Goal: Find contact information: Find contact information

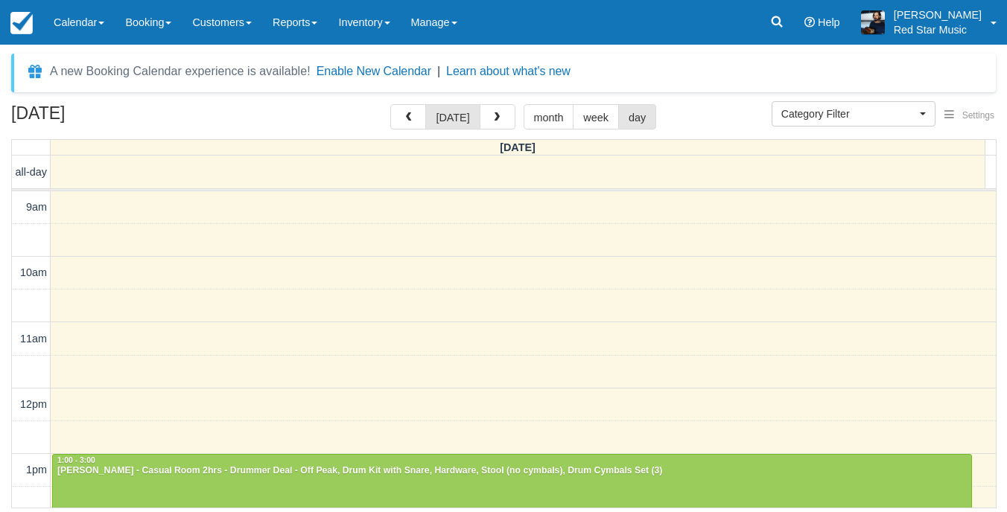
select select
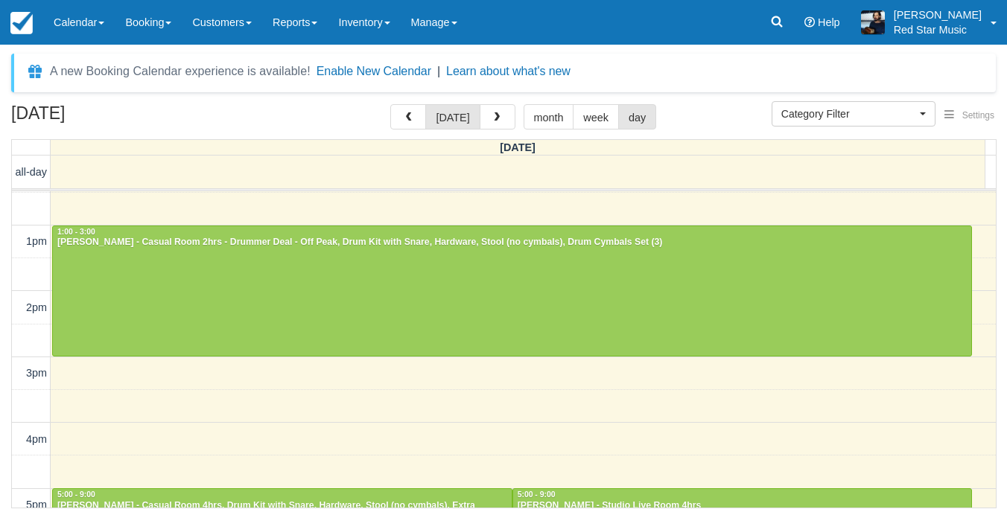
scroll to position [249, 0]
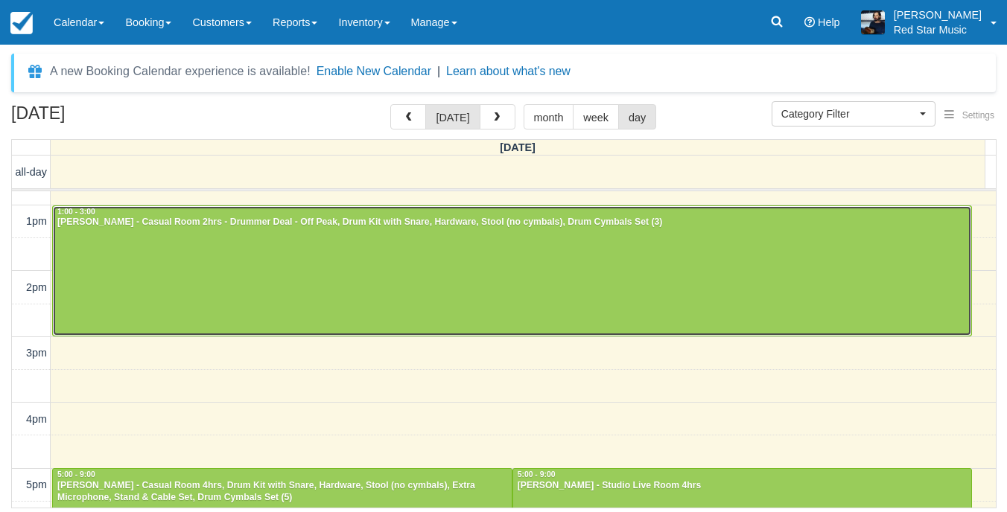
click at [480, 274] on div at bounding box center [512, 271] width 918 height 130
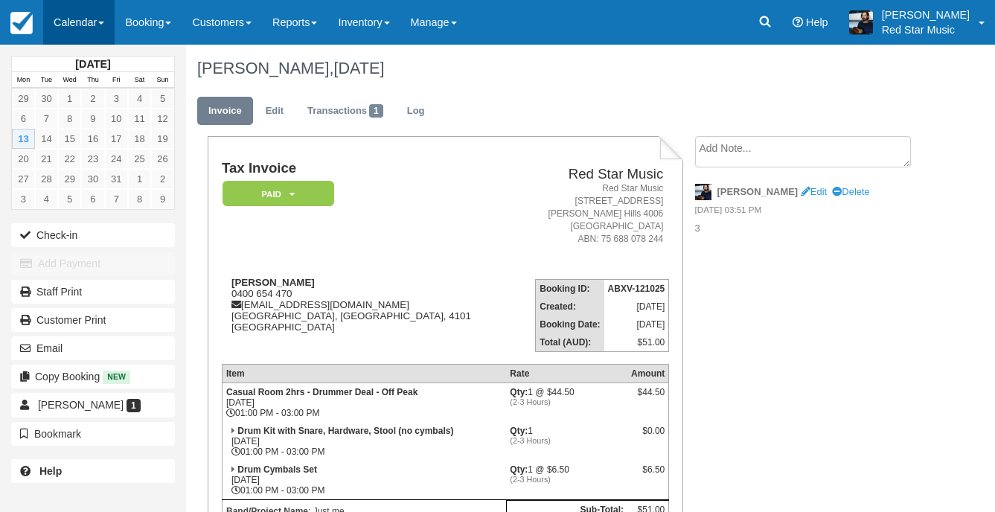
click at [71, 25] on link "Calendar" at bounding box center [78, 22] width 71 height 45
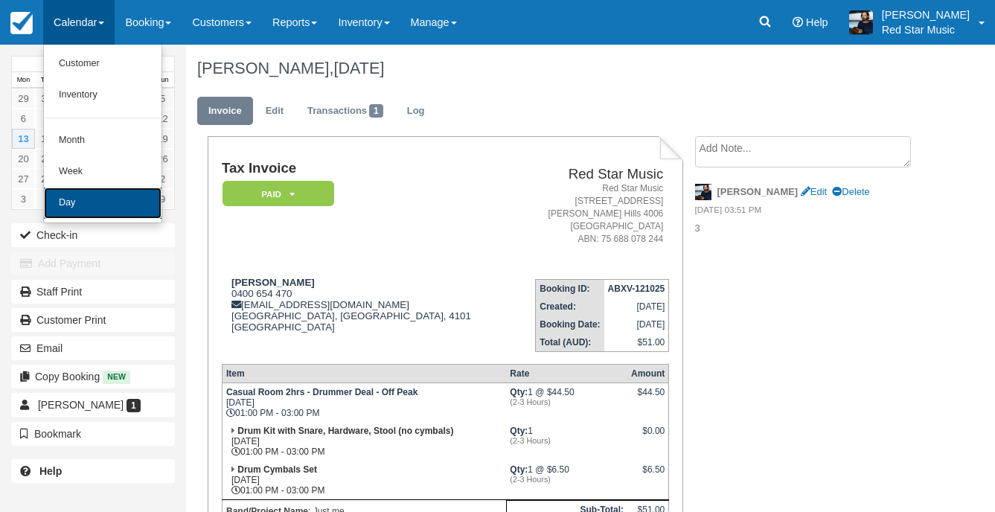
click at [112, 208] on link "Day" at bounding box center [103, 203] width 118 height 31
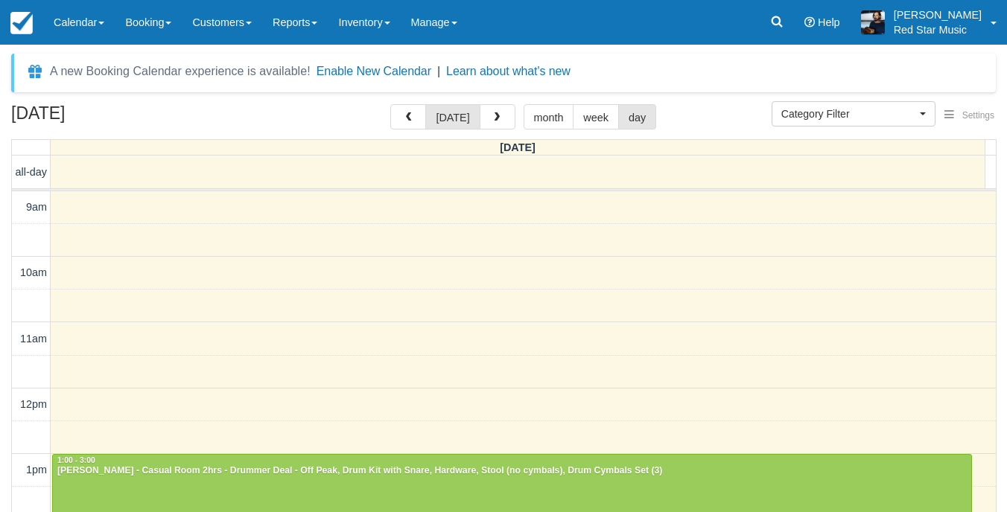
select select
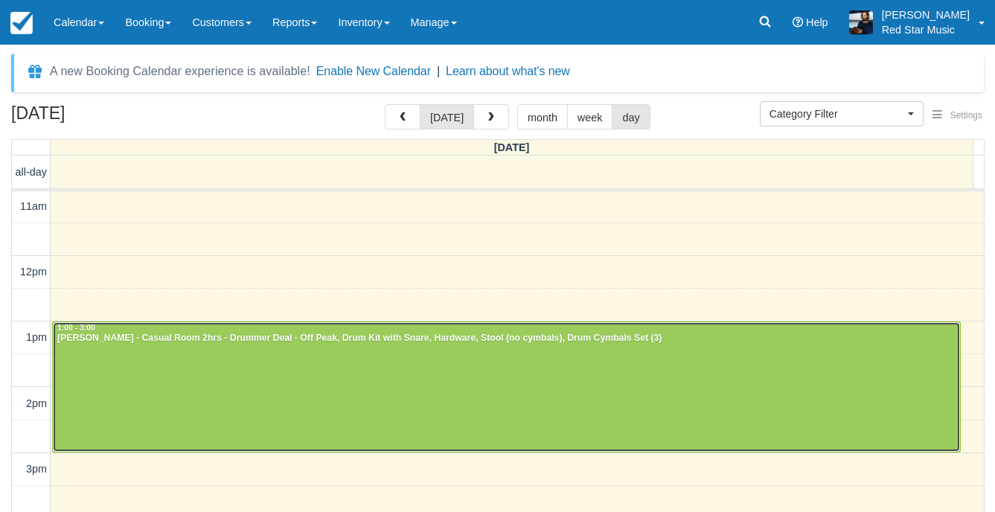
click at [608, 423] on div at bounding box center [507, 387] width 908 height 130
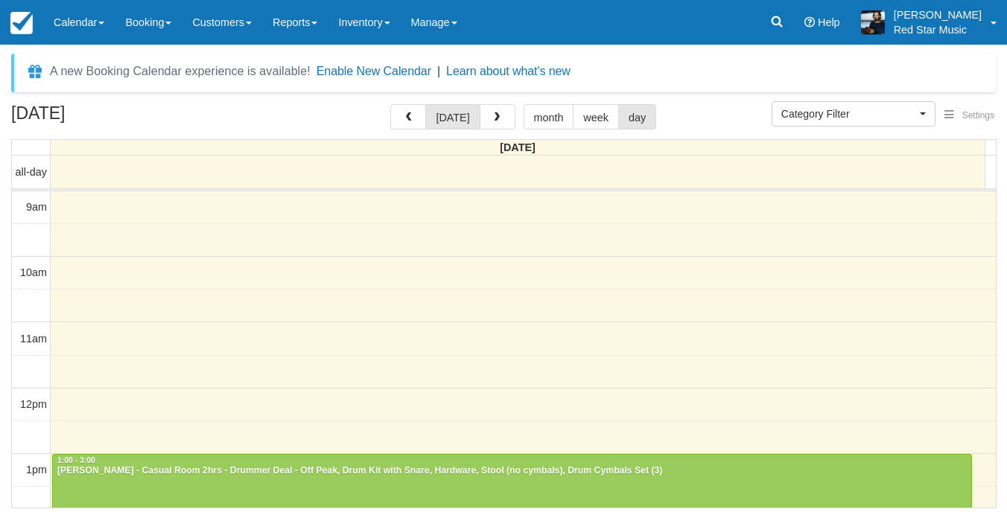
select select
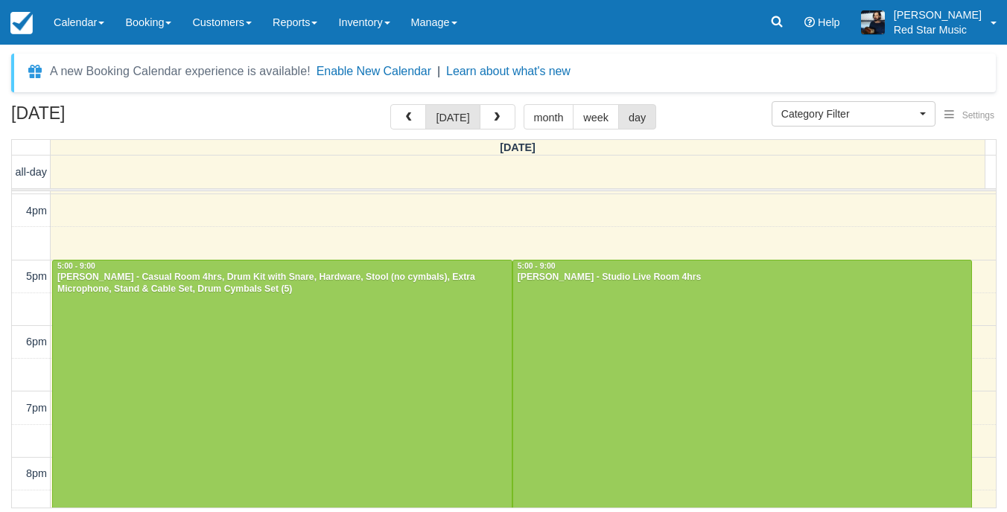
scroll to position [472, 0]
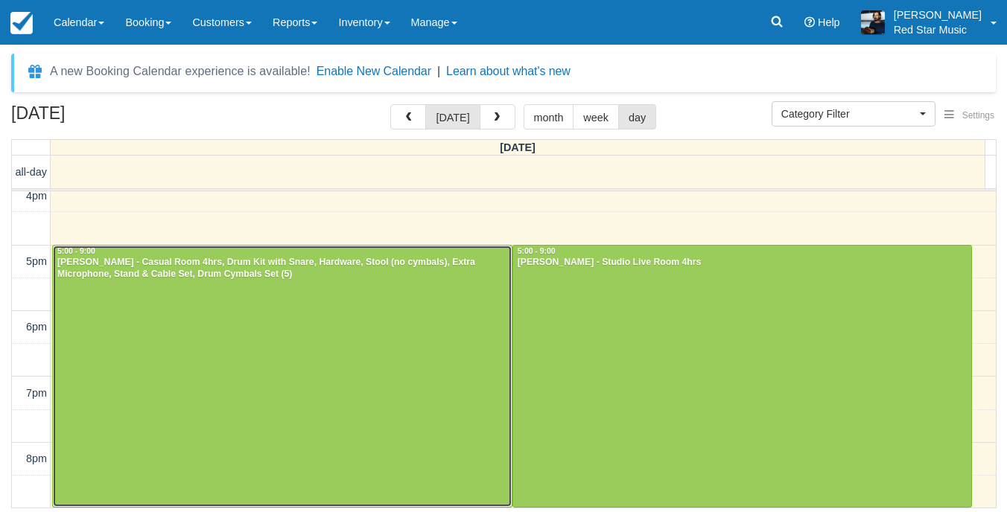
click at [431, 325] on div at bounding box center [282, 376] width 459 height 261
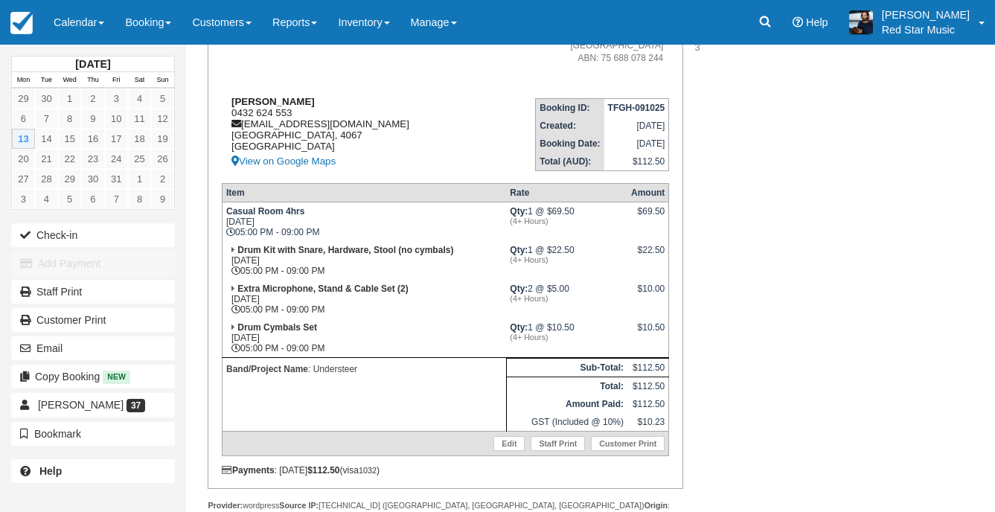
scroll to position [223, 0]
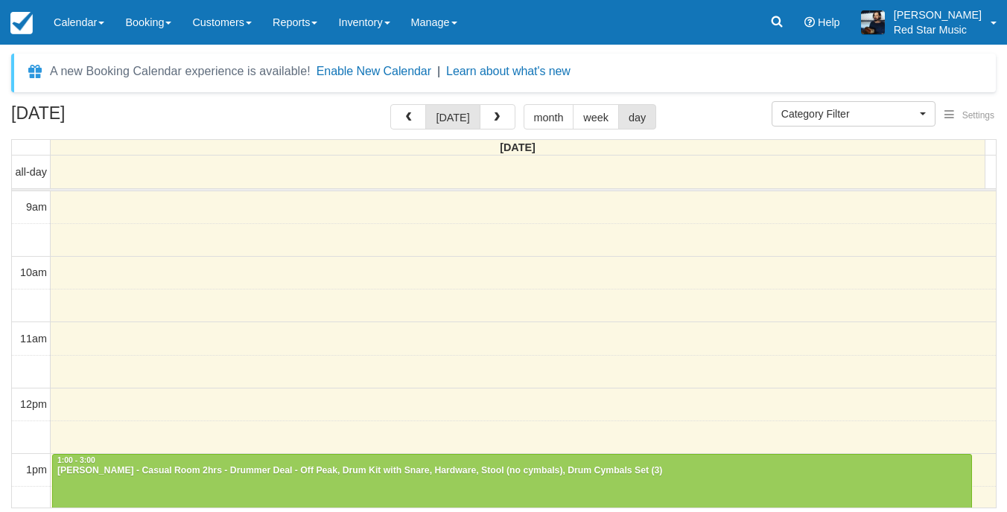
select select
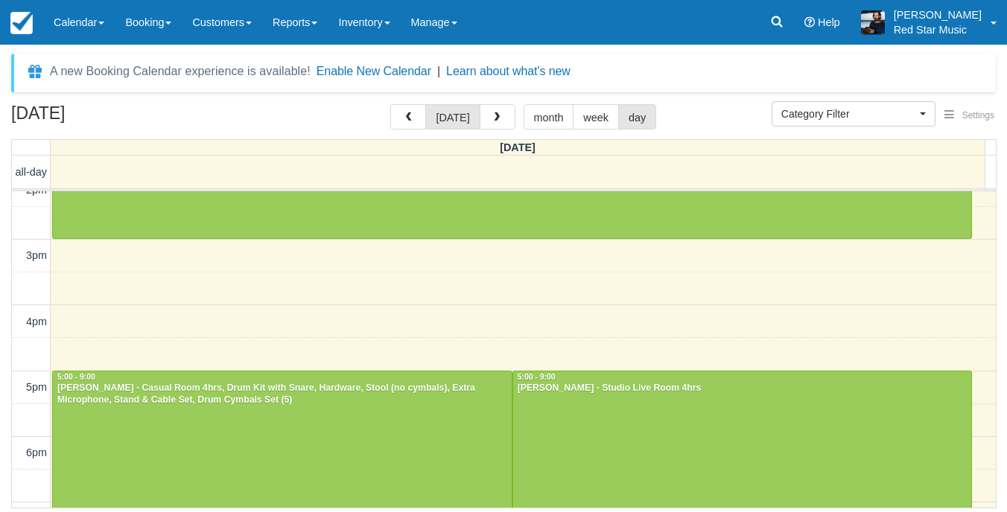
scroll to position [472, 0]
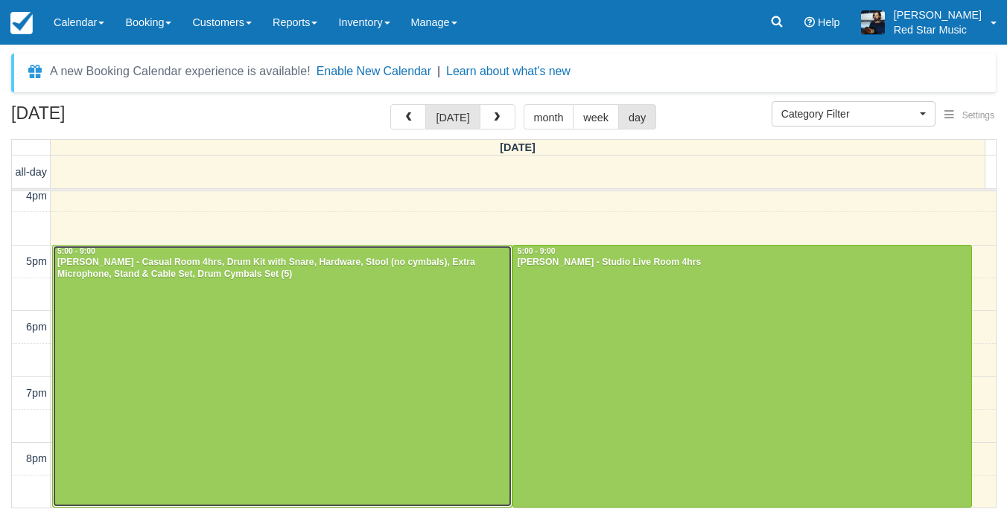
click at [328, 412] on div at bounding box center [282, 376] width 459 height 261
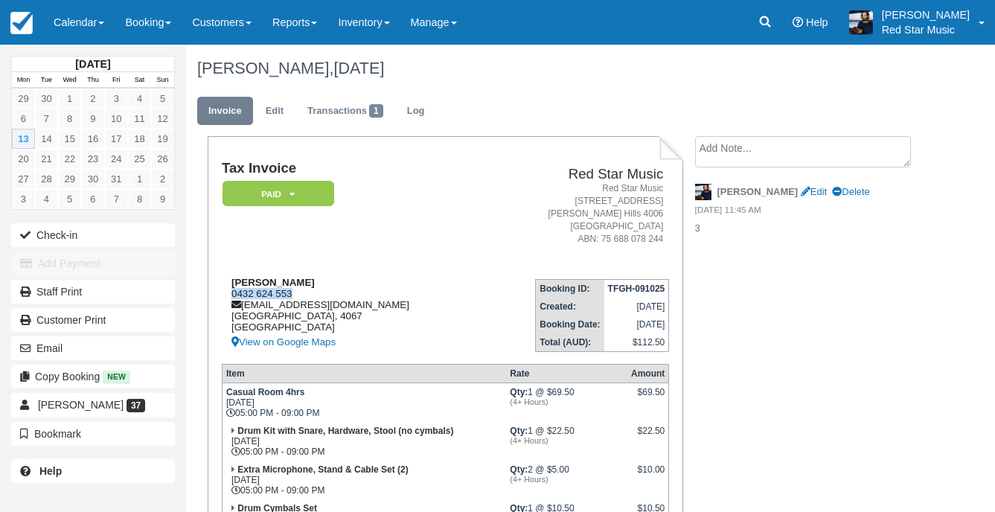
drag, startPoint x: 301, startPoint y: 289, endPoint x: 234, endPoint y: 296, distance: 67.3
click at [234, 296] on div "Nicholas Conway 0432 624 553 understeerau@gmail.com Queensland, 4067 Australia …" at bounding box center [352, 314] width 261 height 74
copy div "0432 624 553"
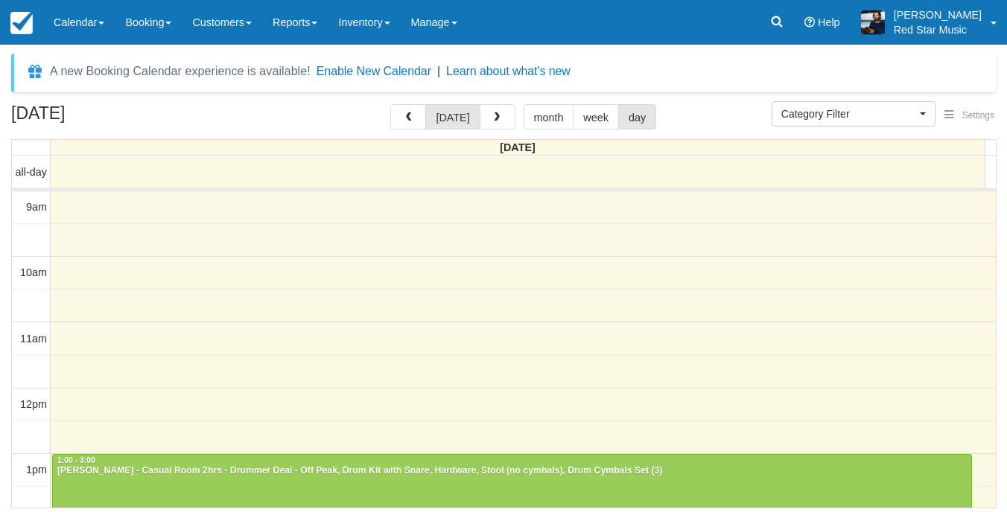
select select
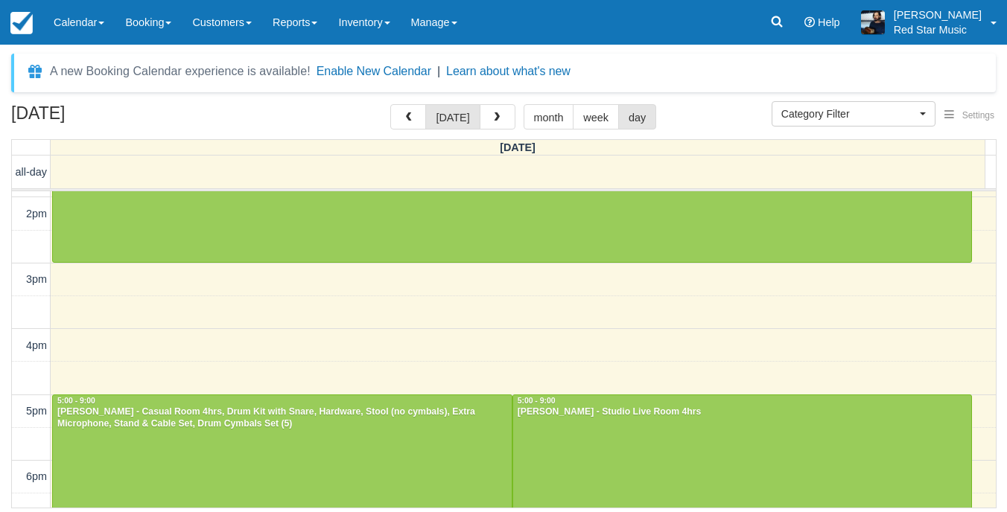
scroll to position [236, 0]
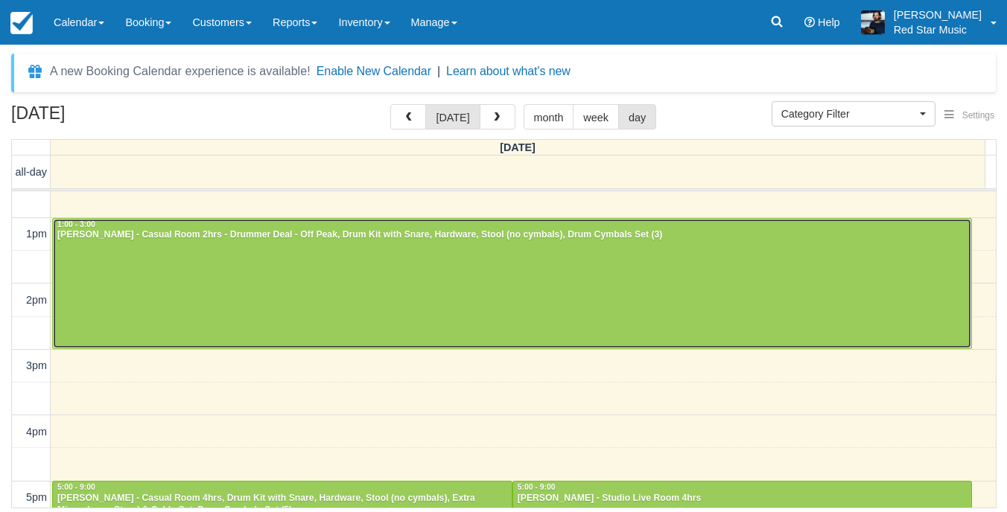
click at [440, 328] on div at bounding box center [512, 284] width 918 height 130
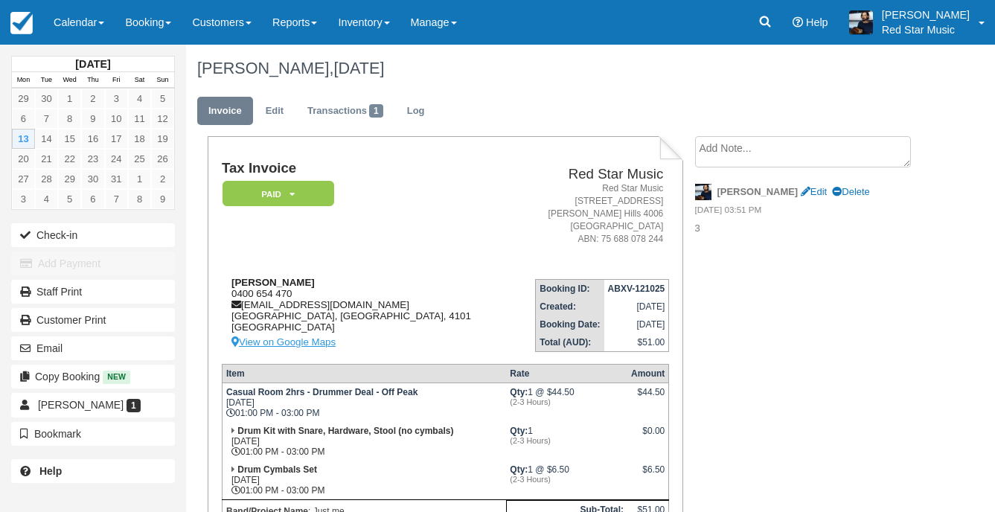
scroll to position [74, 0]
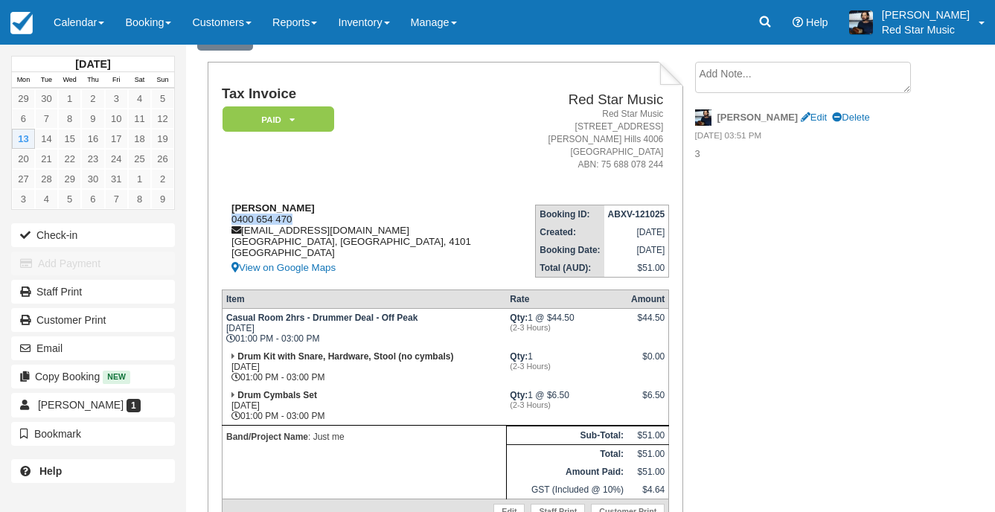
drag, startPoint x: 301, startPoint y: 219, endPoint x: 229, endPoint y: 217, distance: 72.2
click at [229, 217] on div "Nick Bedford 0400 654 470 email@nickbedford.com South Brisbane, Queensland, 410…" at bounding box center [367, 240] width 291 height 74
copy div "0400 654 470"
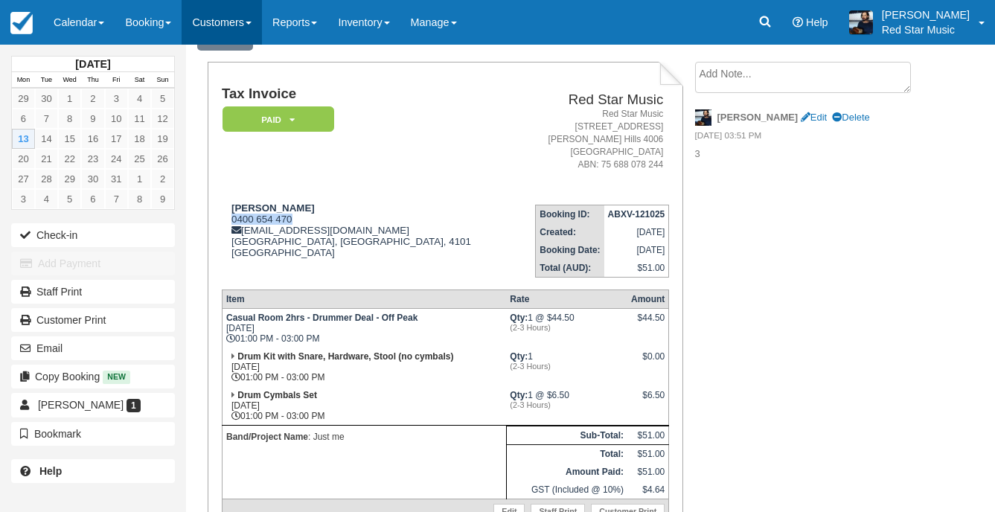
copy div "0400 654 470"
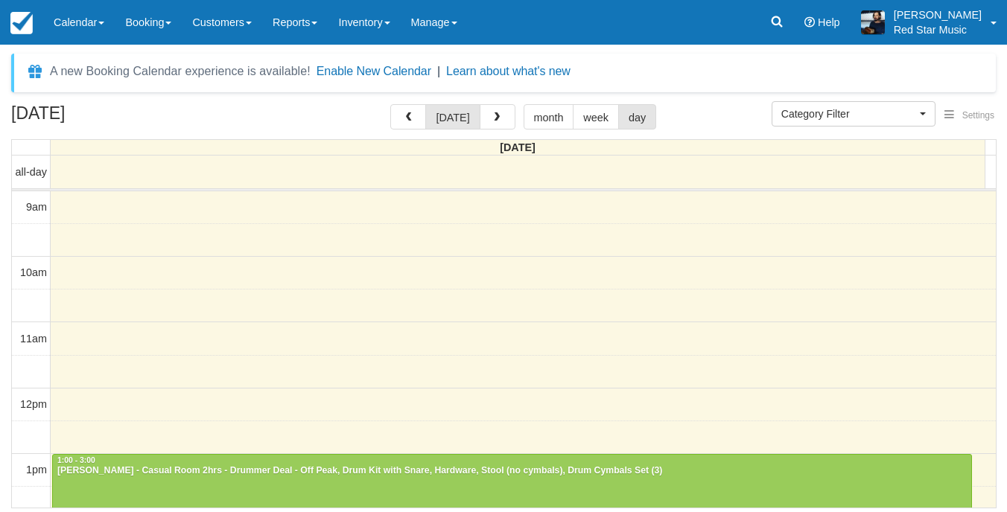
select select
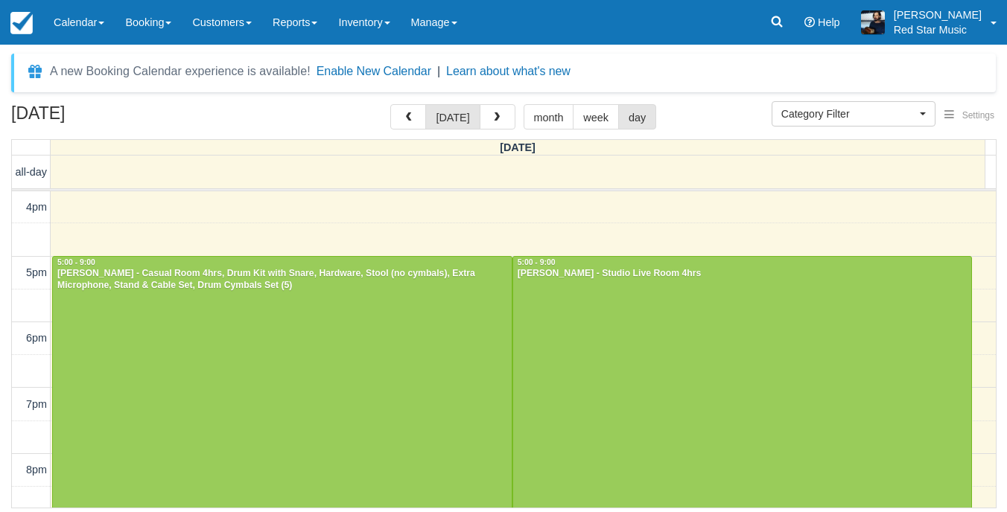
scroll to position [472, 0]
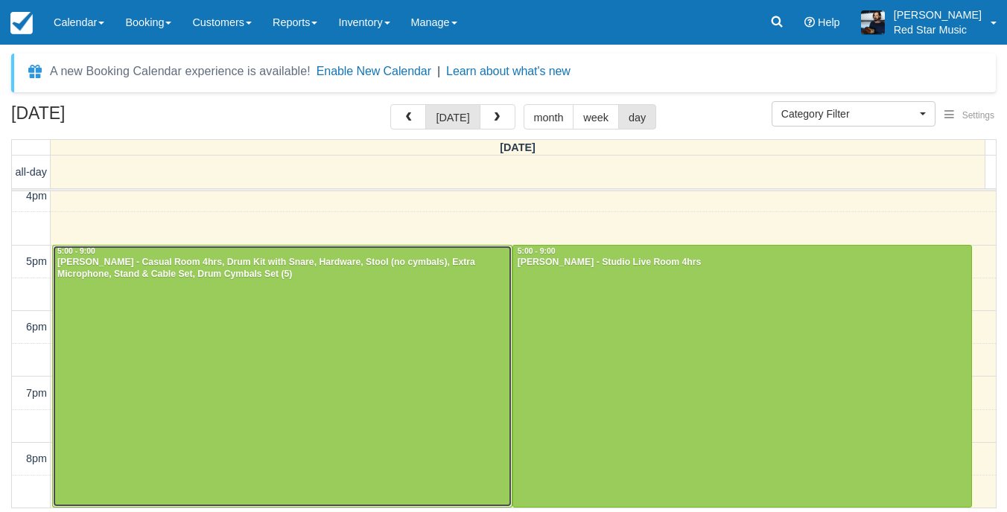
click at [204, 358] on div at bounding box center [282, 376] width 459 height 261
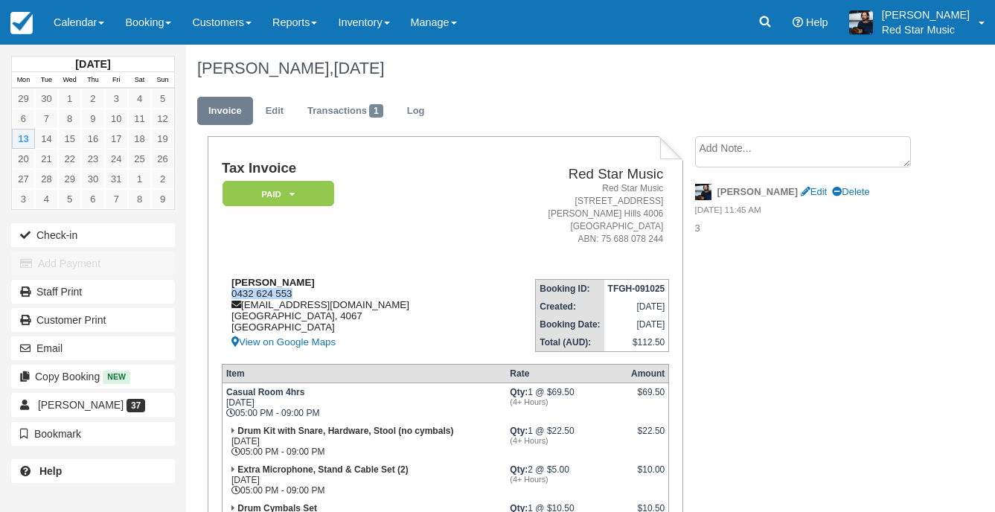
drag, startPoint x: 296, startPoint y: 293, endPoint x: 233, endPoint y: 294, distance: 62.6
click at [233, 294] on div "Nicholas Conway 0432 624 553 understeerau@gmail.com Queensland, 4067 Australia …" at bounding box center [352, 314] width 261 height 74
copy div "0432 624 553"
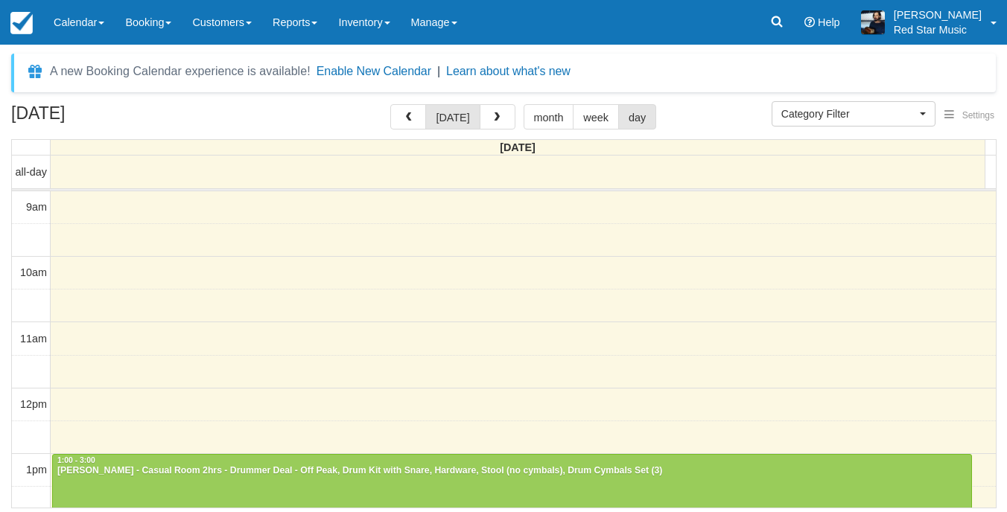
select select
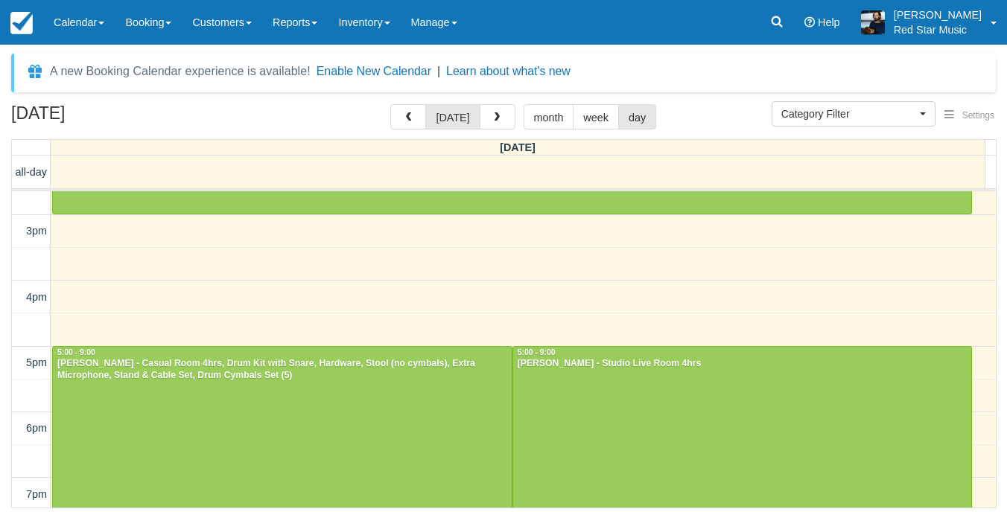
scroll to position [472, 0]
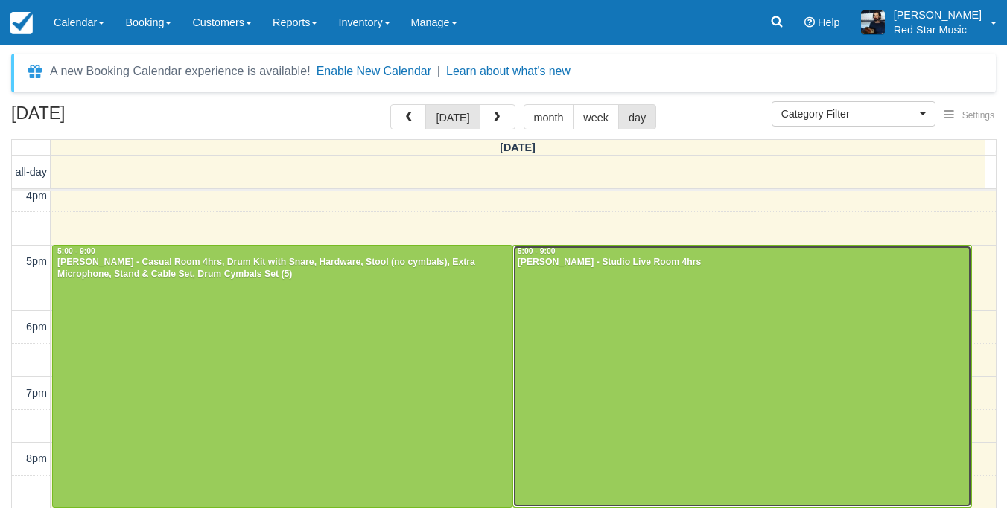
click at [658, 347] on div at bounding box center [742, 376] width 459 height 261
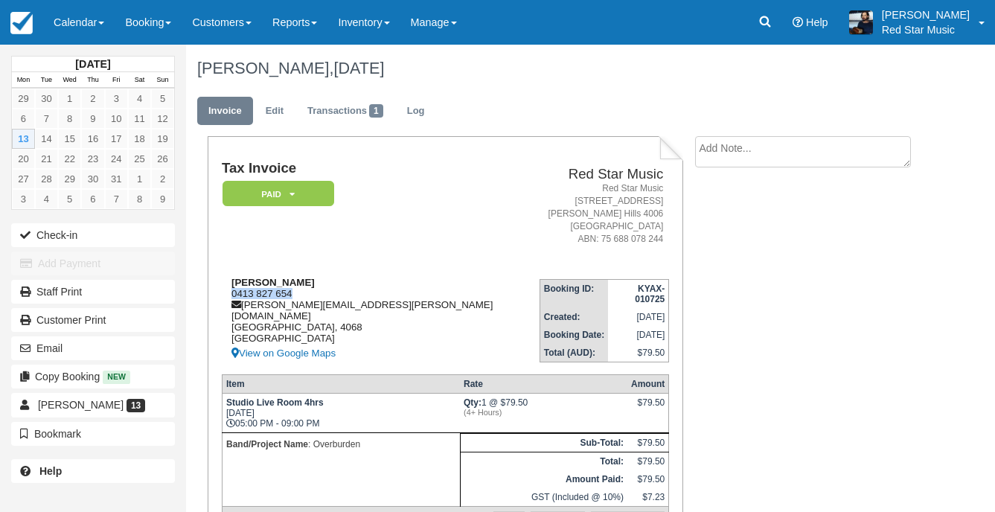
drag, startPoint x: 299, startPoint y: 291, endPoint x: 232, endPoint y: 297, distance: 67.3
click at [232, 297] on div "Pete Forakis 0413 827 654 pete.forakis@gmail.com Queensland, 4068 Australia Vie…" at bounding box center [381, 320] width 318 height 86
copy div "0413 827 654"
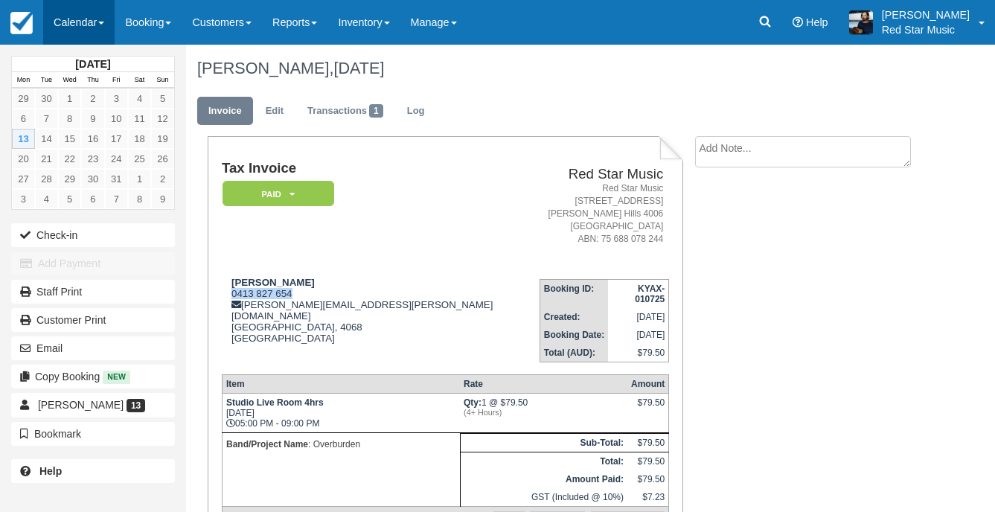
click at [86, 42] on link "Calendar" at bounding box center [78, 22] width 71 height 45
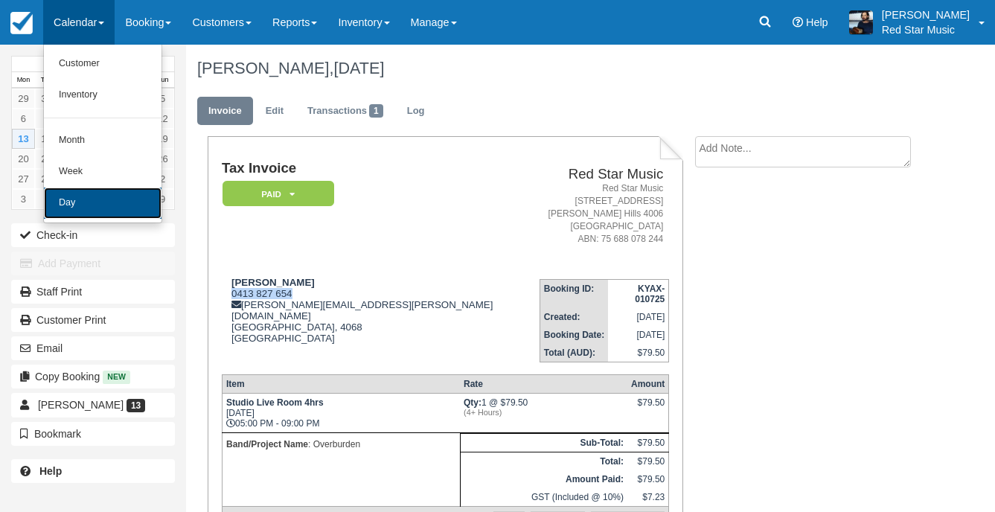
click at [98, 211] on link "Day" at bounding box center [103, 203] width 118 height 31
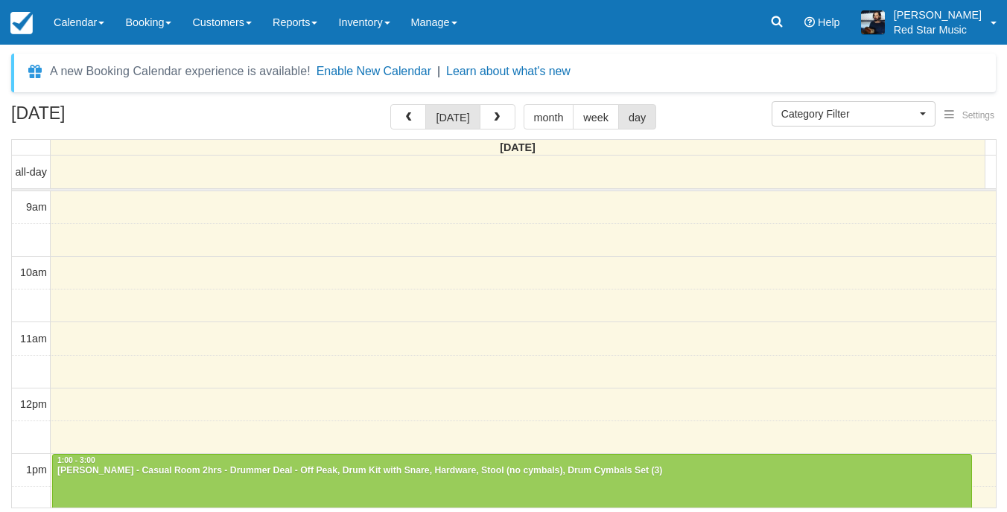
select select
